Goal: Information Seeking & Learning: Learn about a topic

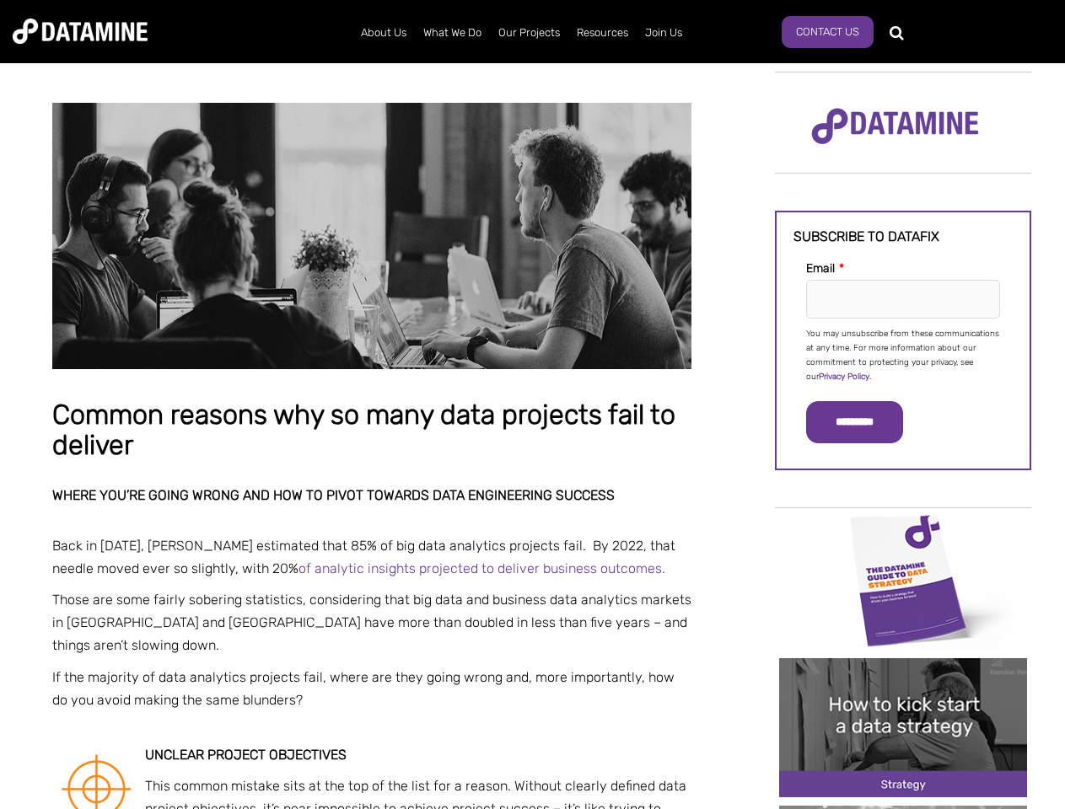
click at [903, 354] on p "You may unsubscribe from these communications at any time. For more information…" at bounding box center [903, 355] width 194 height 57
click at [864, 422] on input "*********" at bounding box center [854, 422] width 97 height 42
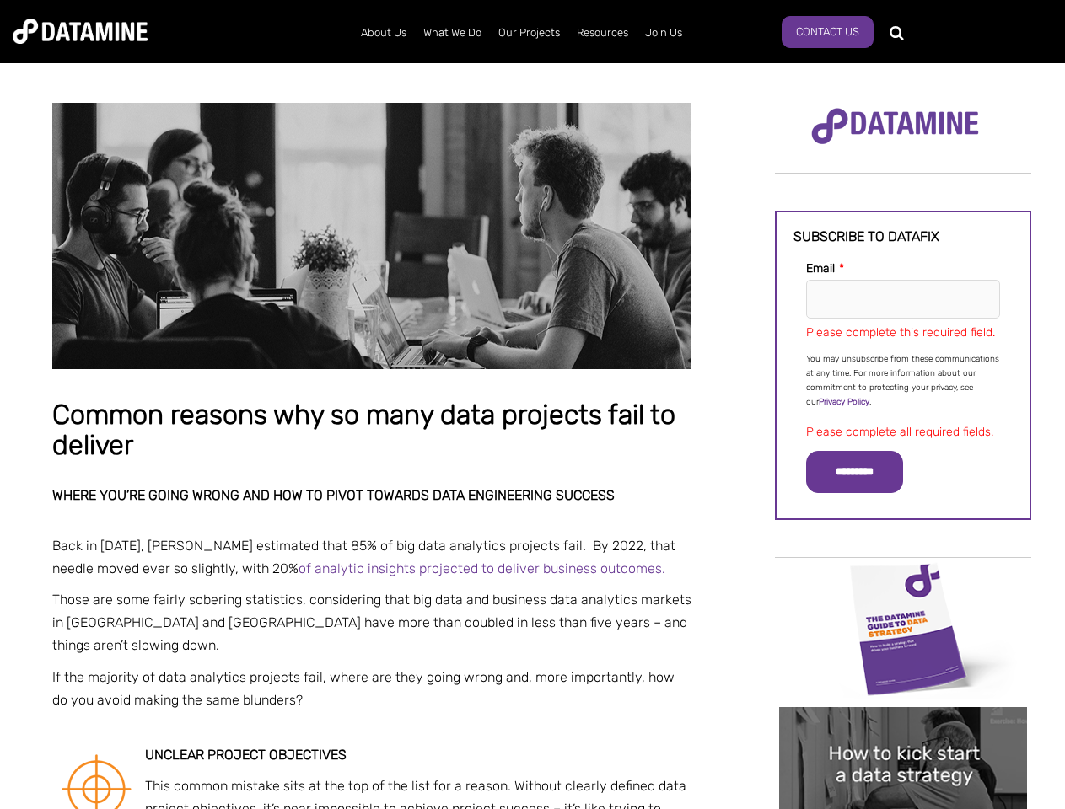
click at [903, 579] on img "Image grid with {{ image_count }} images." at bounding box center [903, 629] width 248 height 139
click at [903, 579] on div "✕" at bounding box center [532, 404] width 1065 height 809
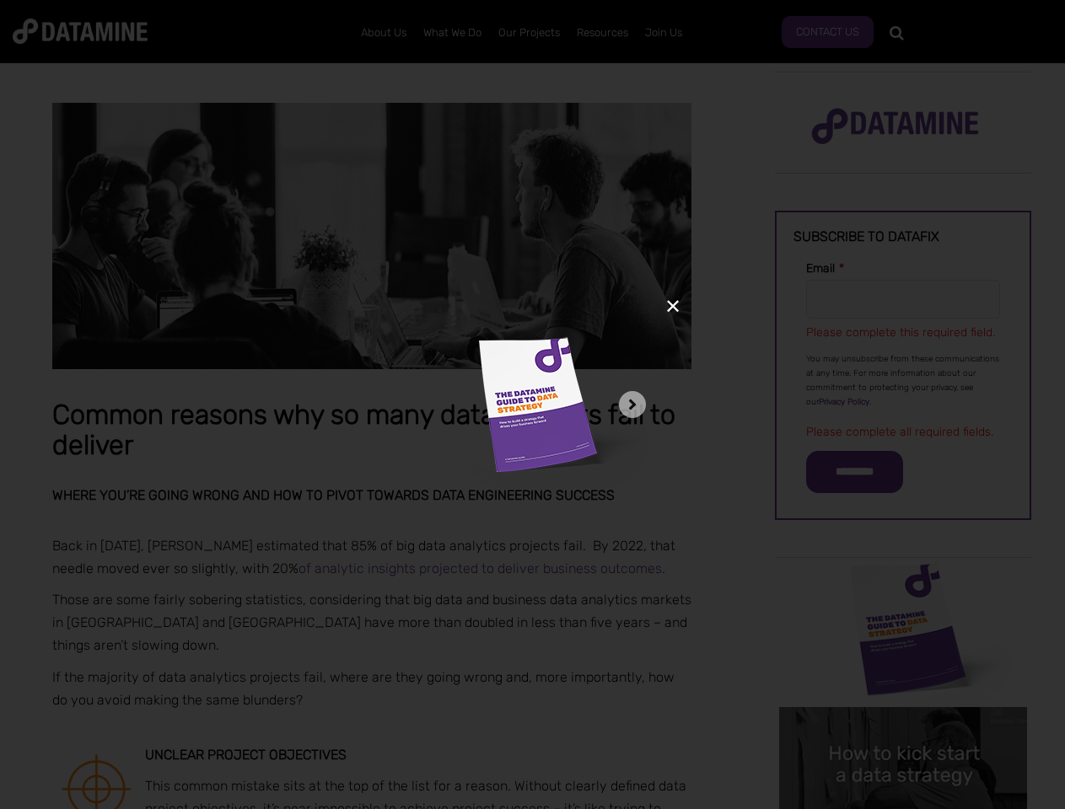
click at [903, 727] on div "✕" at bounding box center [532, 404] width 1065 height 809
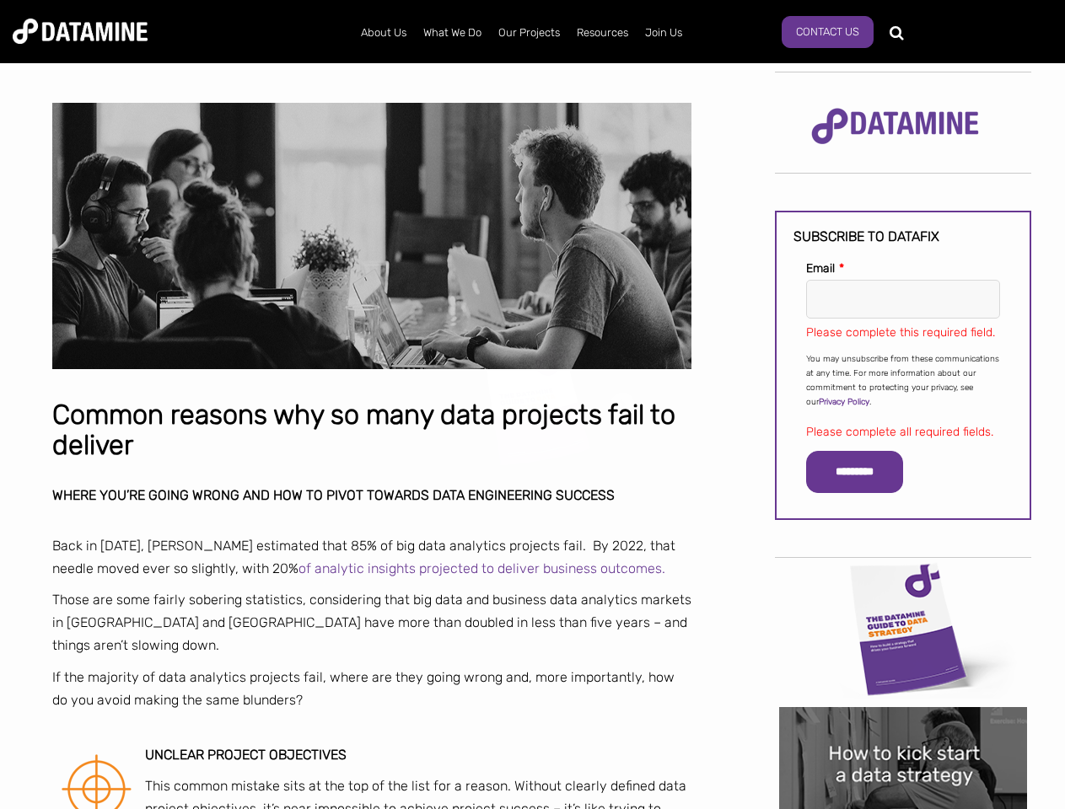
click at [903, 727] on img "Image grid with {{ image_count }} images." at bounding box center [903, 776] width 248 height 139
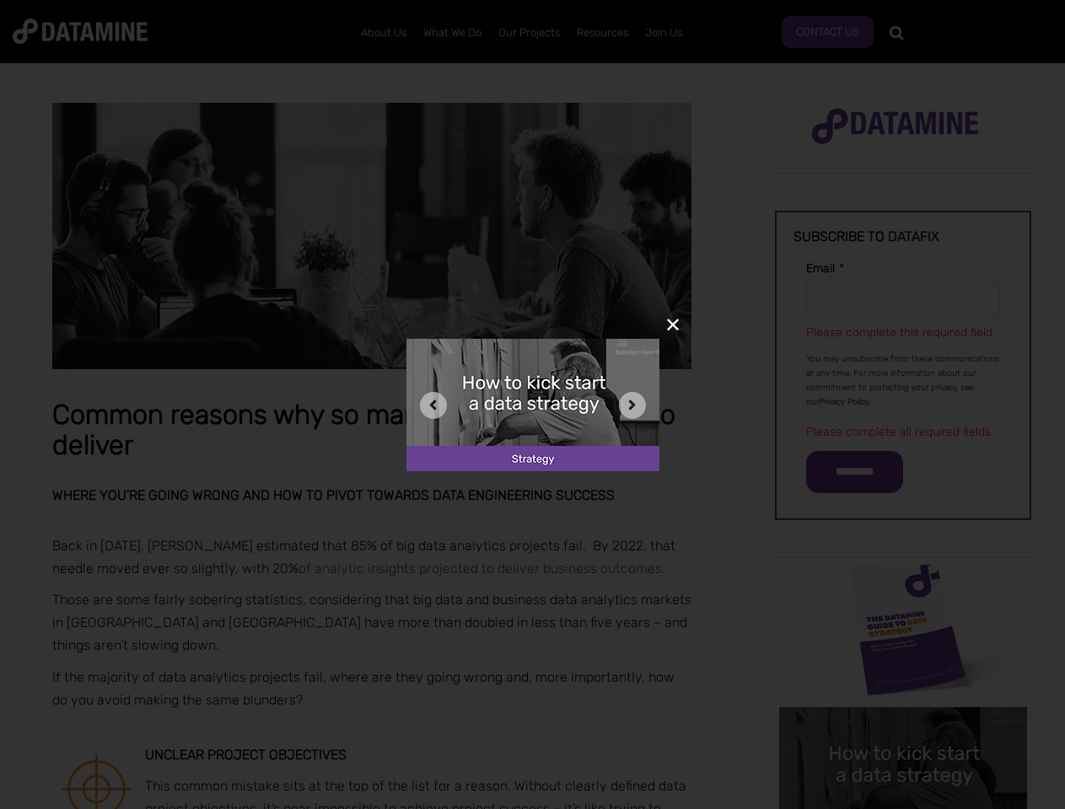
click at [903, 808] on div "✕" at bounding box center [532, 404] width 1065 height 809
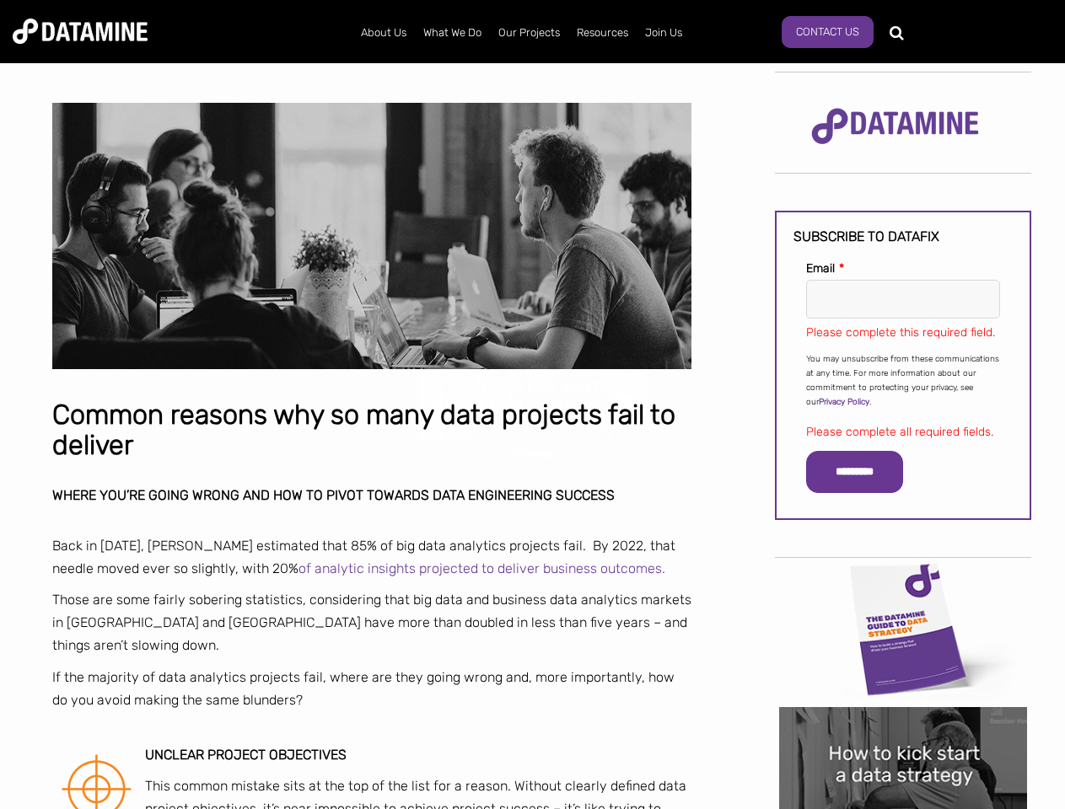
click at [903, 808] on div "✕" at bounding box center [532, 404] width 1065 height 809
